Goal: Information Seeking & Learning: Understand process/instructions

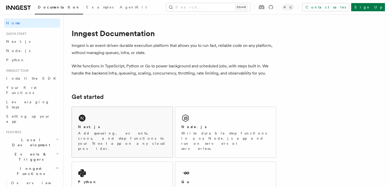
click at [109, 136] on p "Add queueing, events, crons, and step functions to your Next app on any cloud p…" at bounding box center [122, 141] width 89 height 20
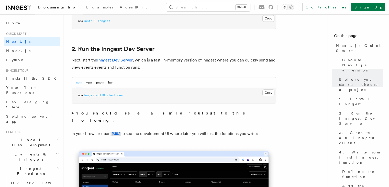
scroll to position [335, 0]
click at [73, 113] on summary "You should see a similar output to the following:" at bounding box center [174, 116] width 205 height 14
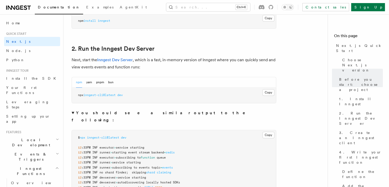
scroll to position [376, 0]
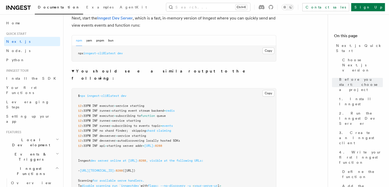
click at [73, 72] on summary "You should see a similar output to the following:" at bounding box center [174, 75] width 205 height 14
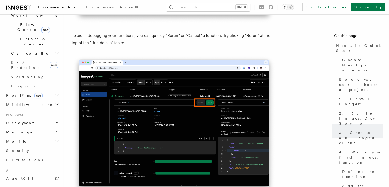
scroll to position [182, 0]
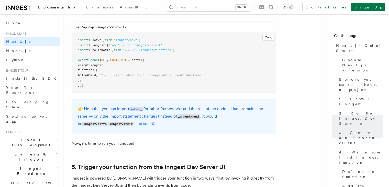
scroll to position [1043, 0]
